Goal: Task Accomplishment & Management: Use online tool/utility

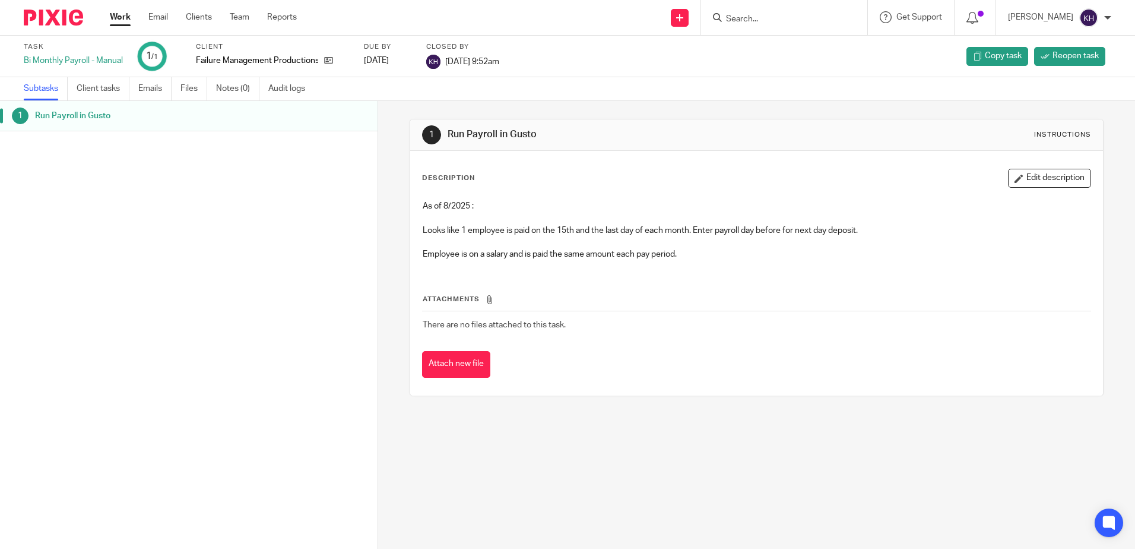
click at [124, 17] on link "Work" at bounding box center [120, 17] width 21 height 12
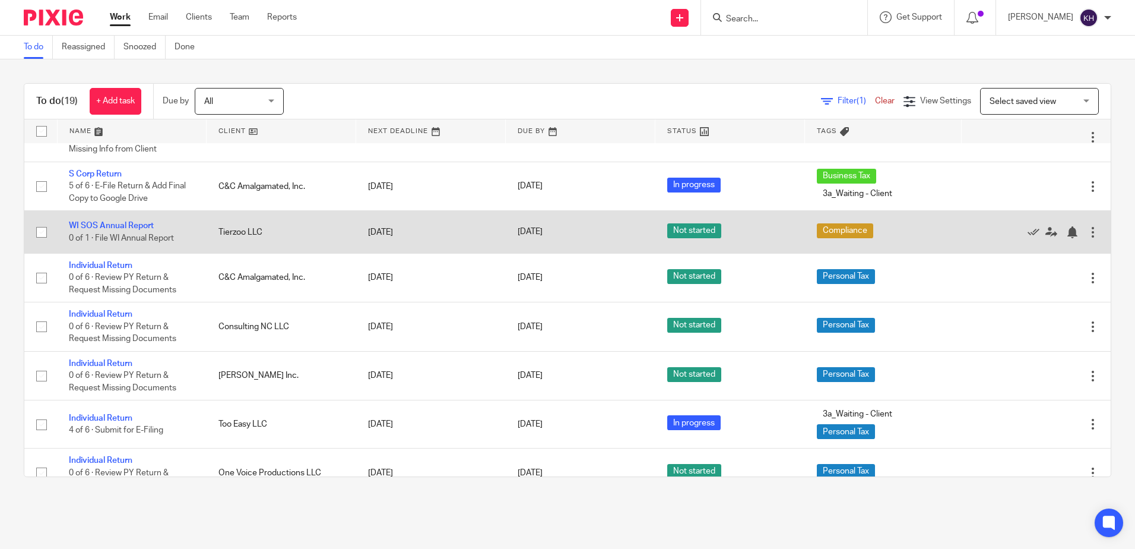
scroll to position [661, 0]
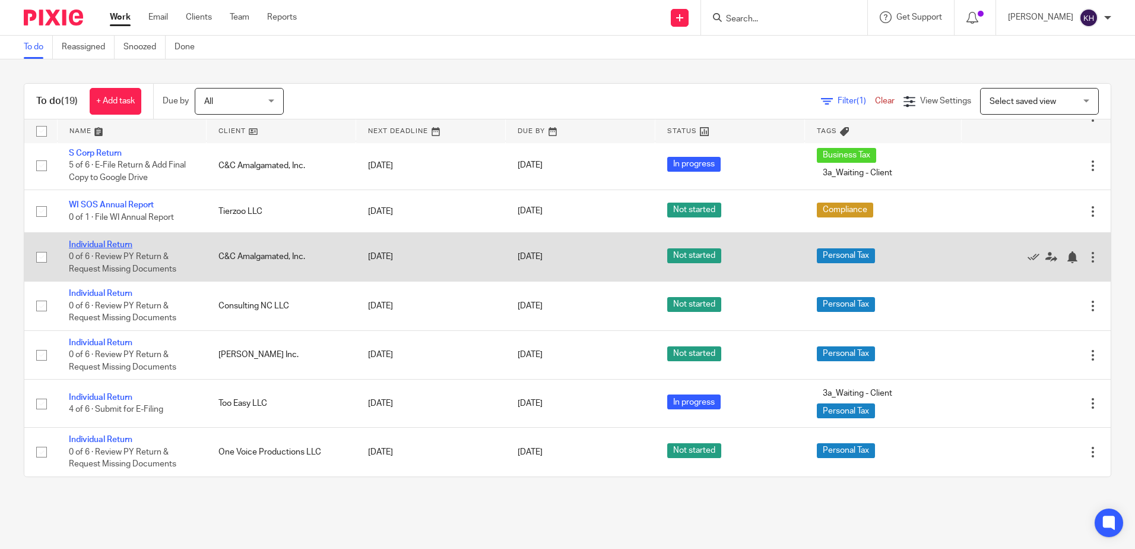
click at [121, 247] on link "Individual Return" at bounding box center [101, 244] width 64 height 8
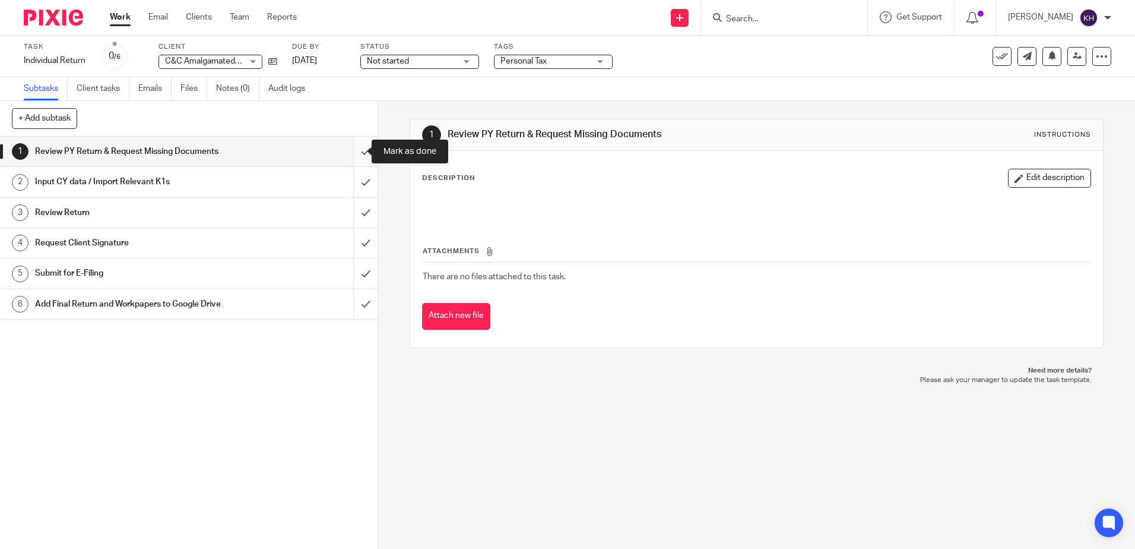
drag, startPoint x: 351, startPoint y: 151, endPoint x: 351, endPoint y: 158, distance: 7.1
click at [351, 151] on input "submit" at bounding box center [189, 152] width 378 height 30
click at [350, 199] on input "submit" at bounding box center [189, 213] width 378 height 30
click at [353, 187] on input "submit" at bounding box center [189, 182] width 378 height 30
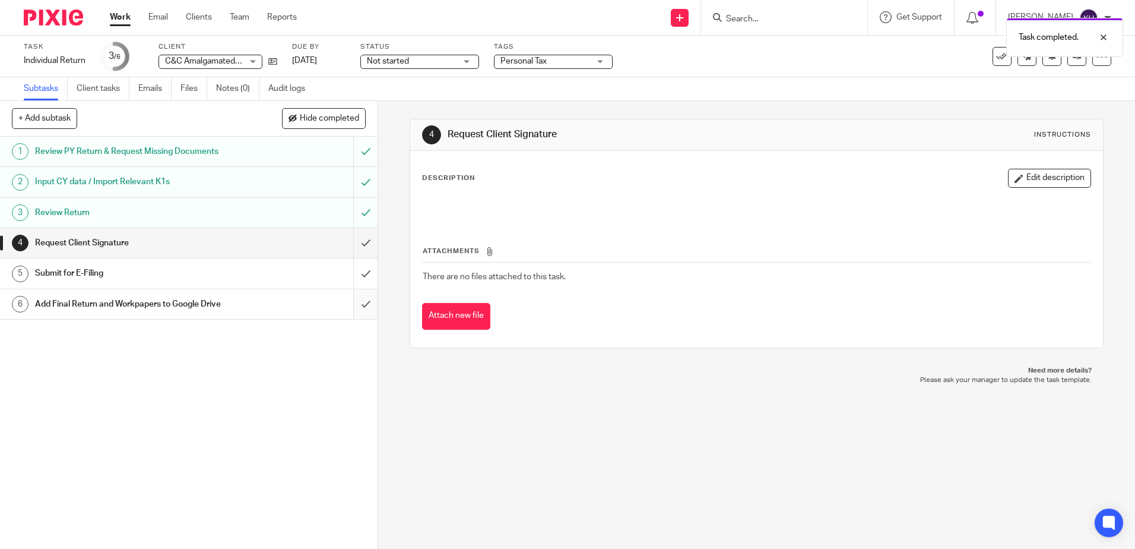
drag, startPoint x: 354, startPoint y: 273, endPoint x: 358, endPoint y: 294, distance: 21.2
click at [356, 273] on input "submit" at bounding box center [189, 273] width 378 height 30
click at [351, 300] on input "submit" at bounding box center [189, 304] width 378 height 30
click at [356, 243] on input "submit" at bounding box center [189, 243] width 378 height 30
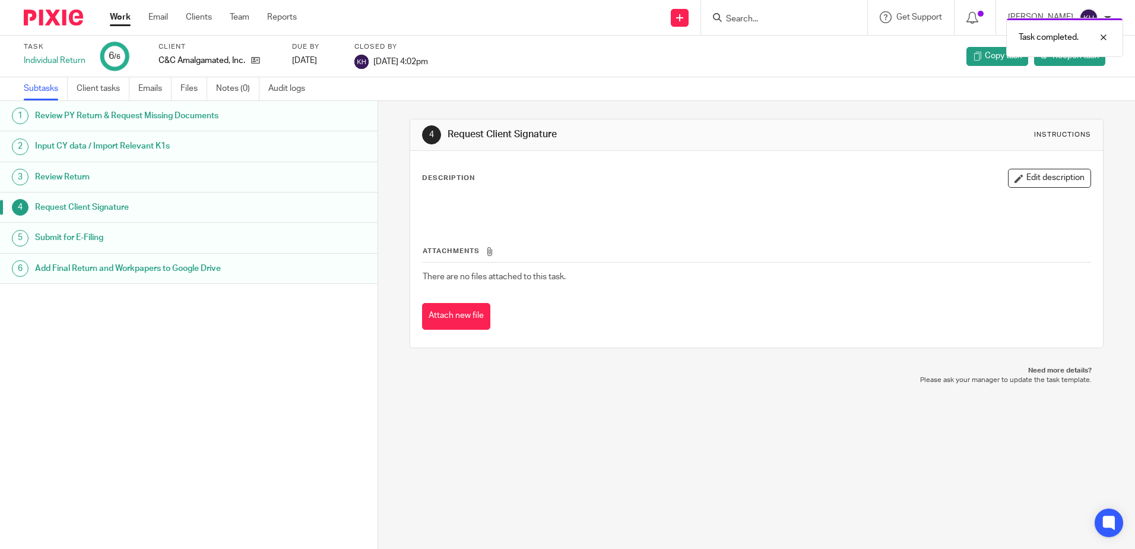
click at [125, 17] on link "Work" at bounding box center [120, 17] width 21 height 12
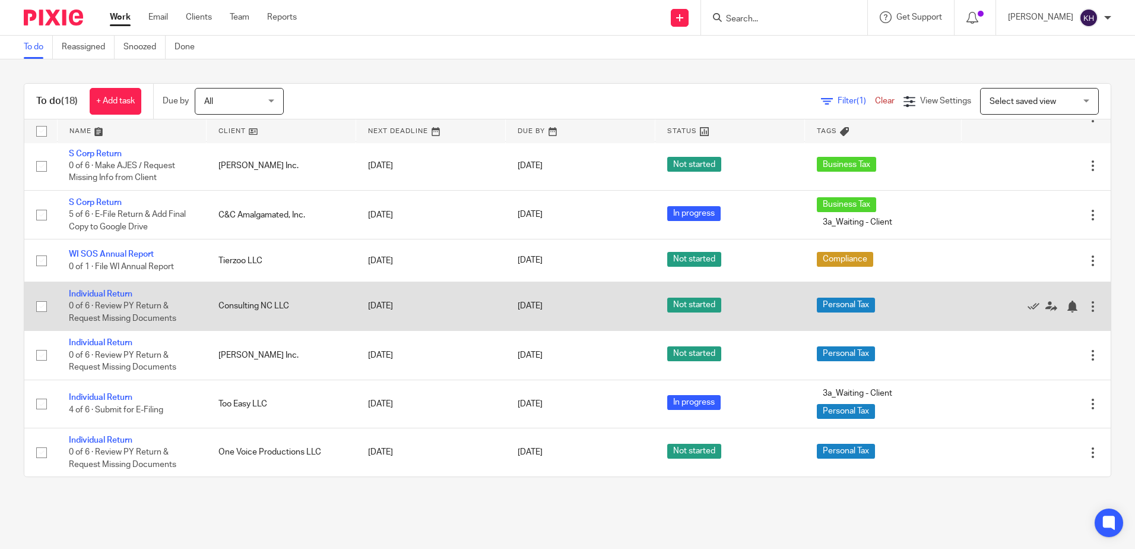
scroll to position [553, 0]
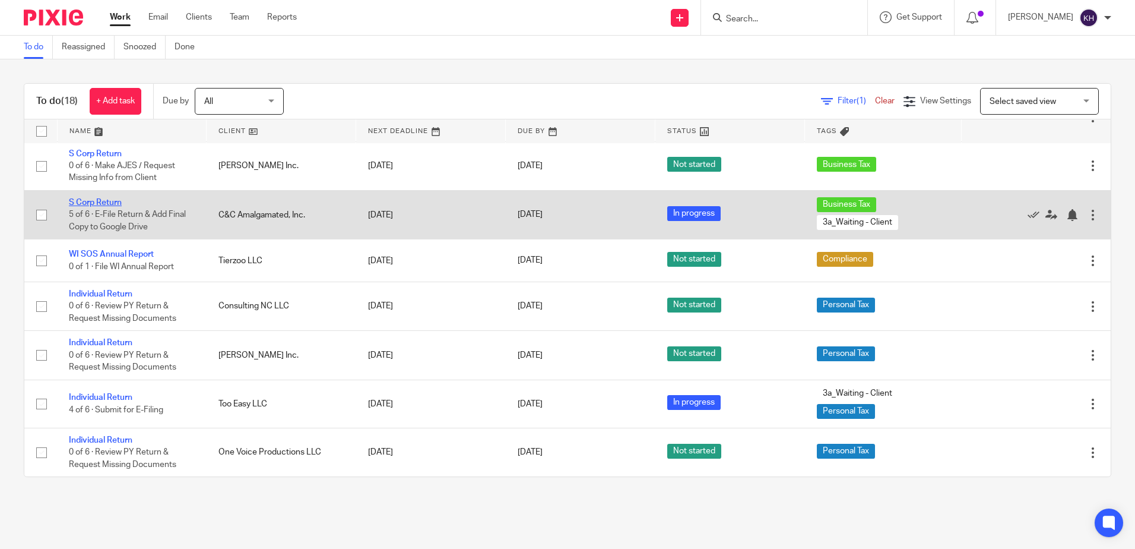
click at [110, 207] on link "S Corp Return" at bounding box center [95, 202] width 53 height 8
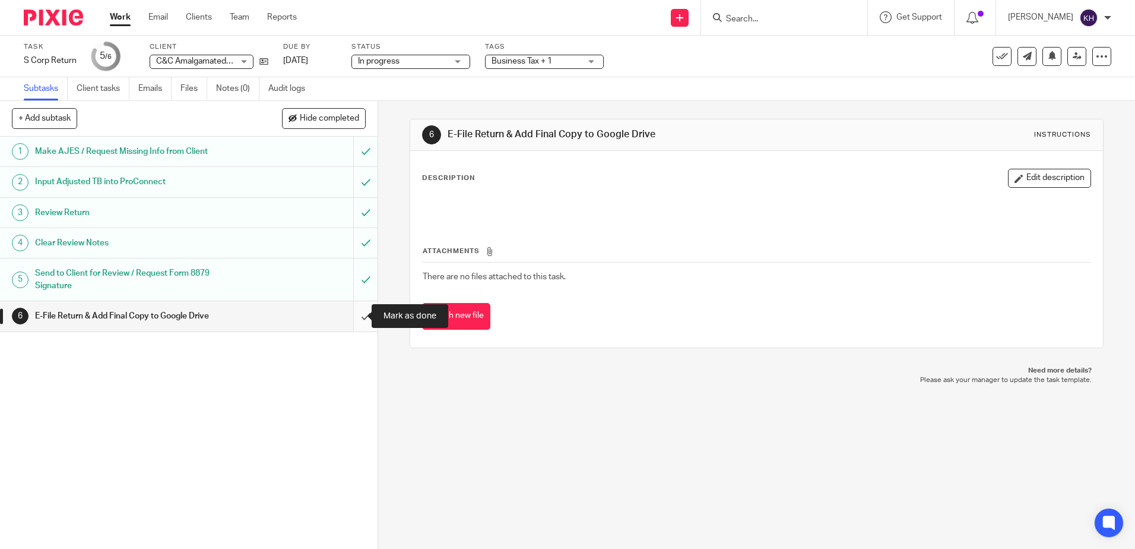
click at [351, 317] on input "submit" at bounding box center [189, 316] width 378 height 30
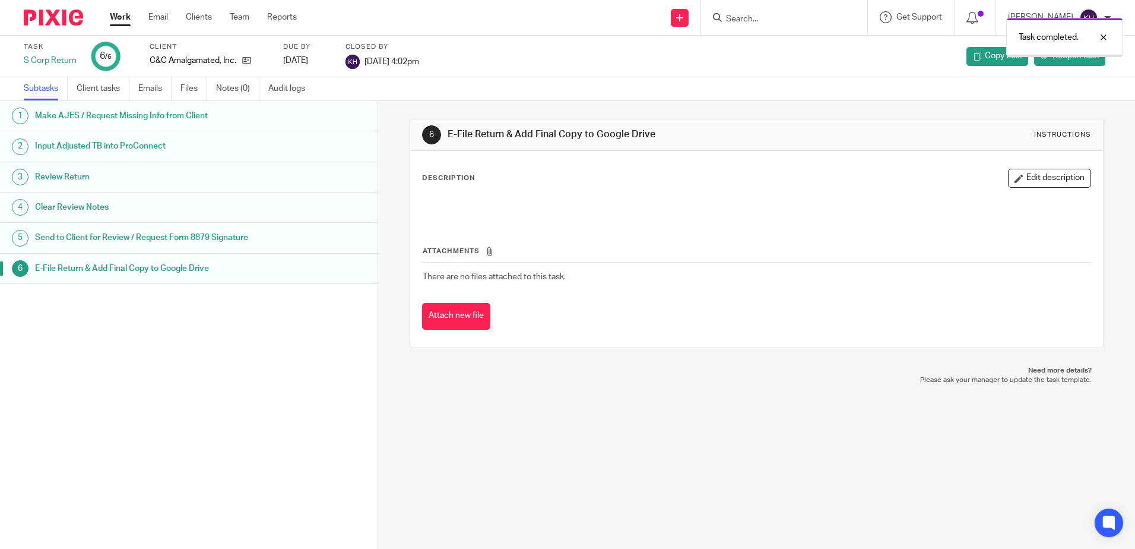
click at [131, 11] on ul "Work Email Clients Team Reports" at bounding box center [212, 17] width 205 height 12
click at [128, 17] on link "Work" at bounding box center [120, 17] width 21 height 12
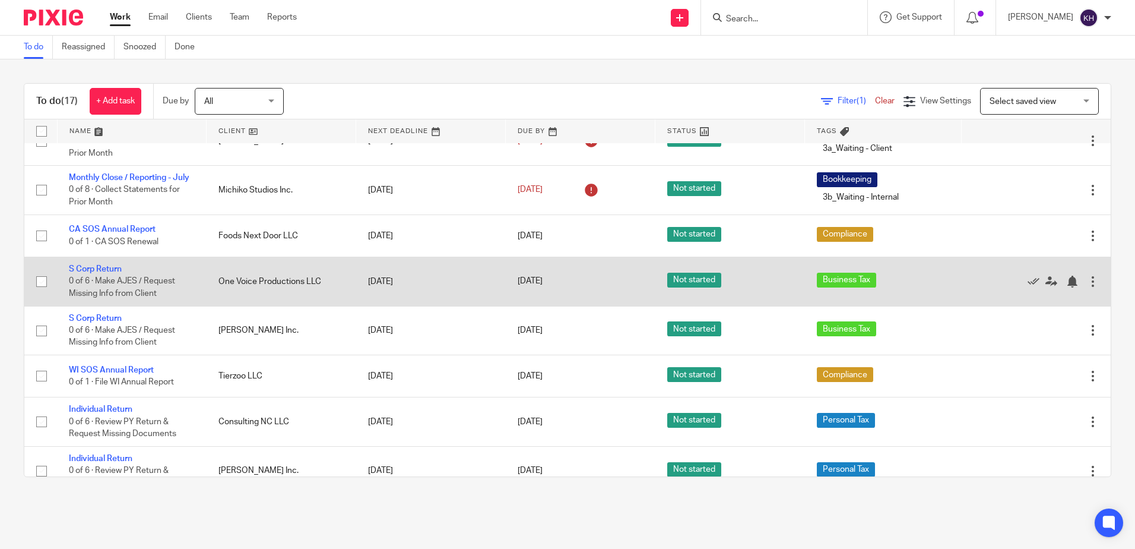
scroll to position [563, 0]
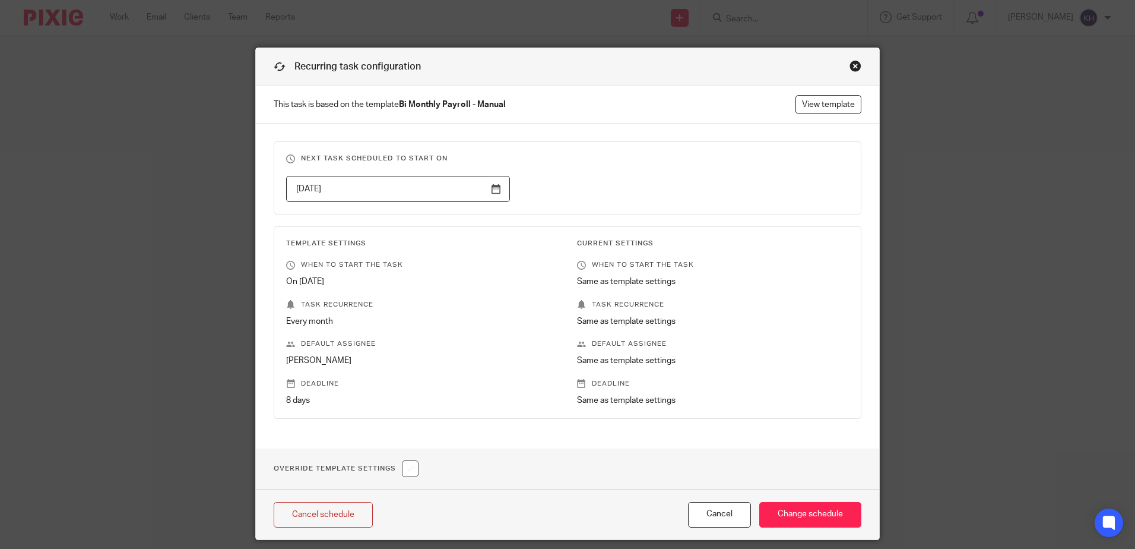
click at [850, 64] on div "Close this dialog window" at bounding box center [856, 66] width 12 height 12
